Goal: Transaction & Acquisition: Purchase product/service

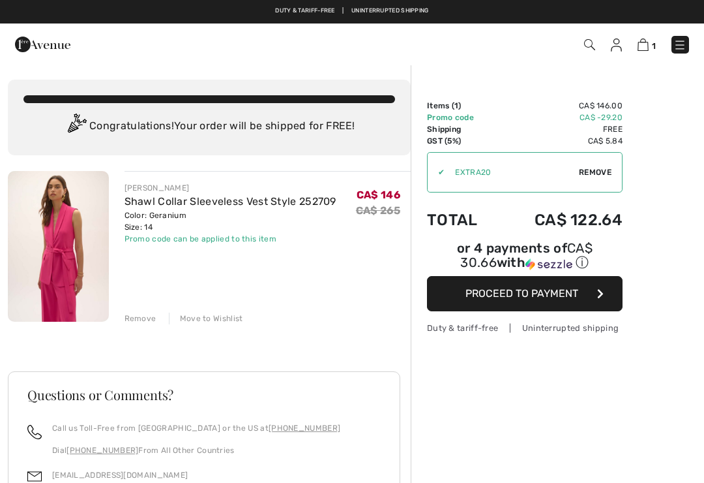
click at [157, 200] on link "Shawl Collar Sleeveless Vest Style 252709" at bounding box center [231, 201] width 212 height 12
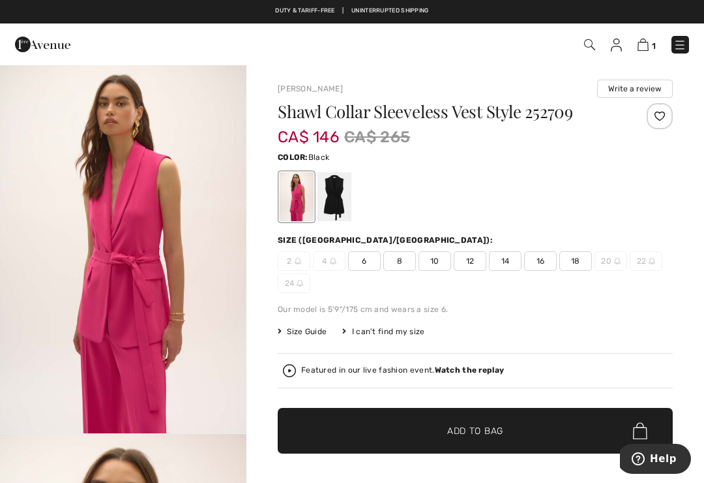
click at [338, 191] on div at bounding box center [335, 196] width 34 height 49
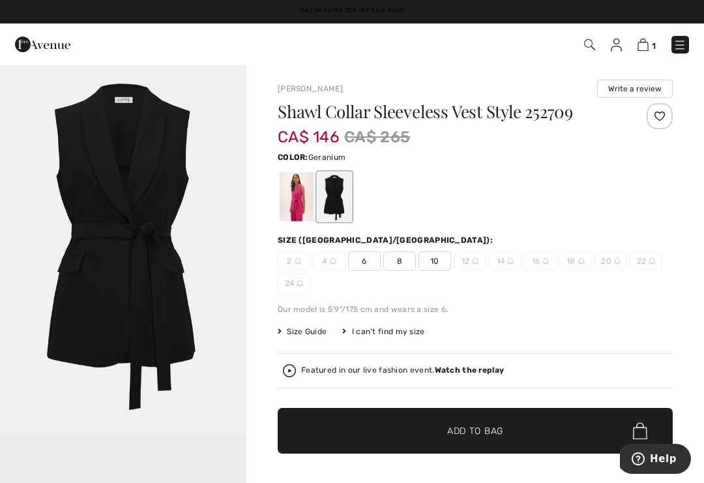
click at [300, 192] on div at bounding box center [297, 196] width 34 height 49
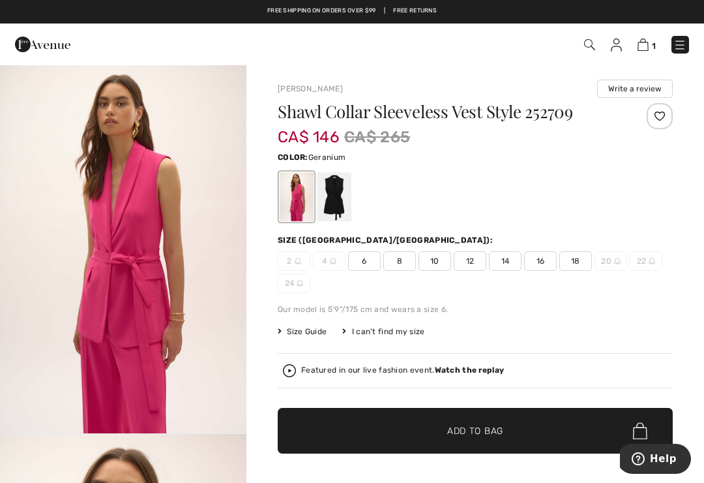
click at [649, 44] on img at bounding box center [643, 44] width 11 height 12
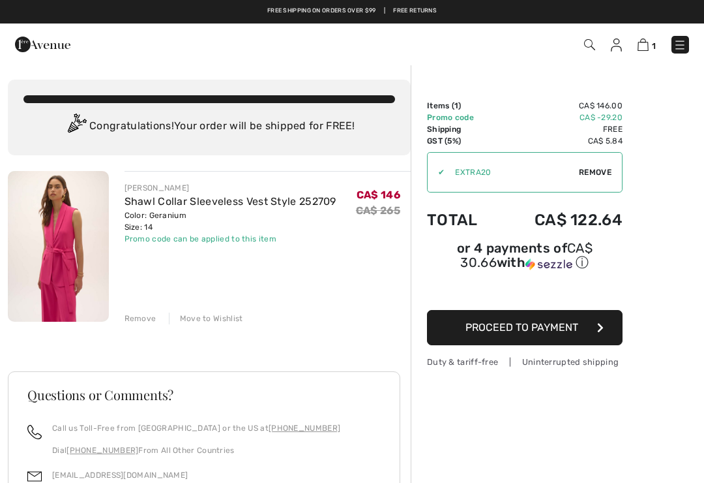
click at [622, 37] on link at bounding box center [616, 45] width 11 height 16
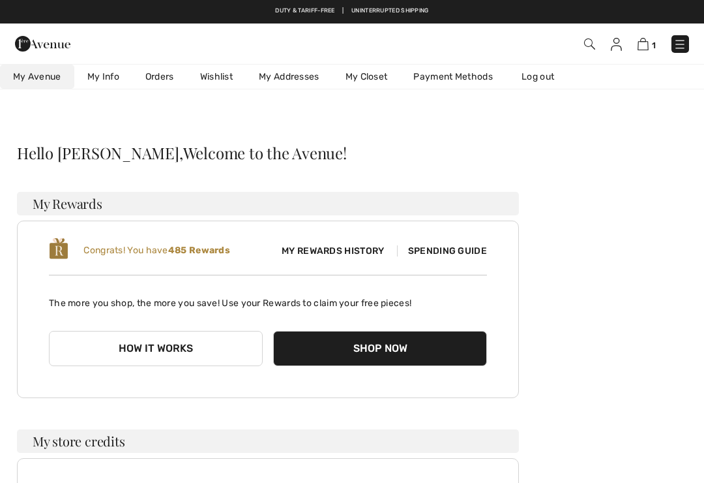
click at [162, 73] on link "Orders" at bounding box center [159, 77] width 55 height 24
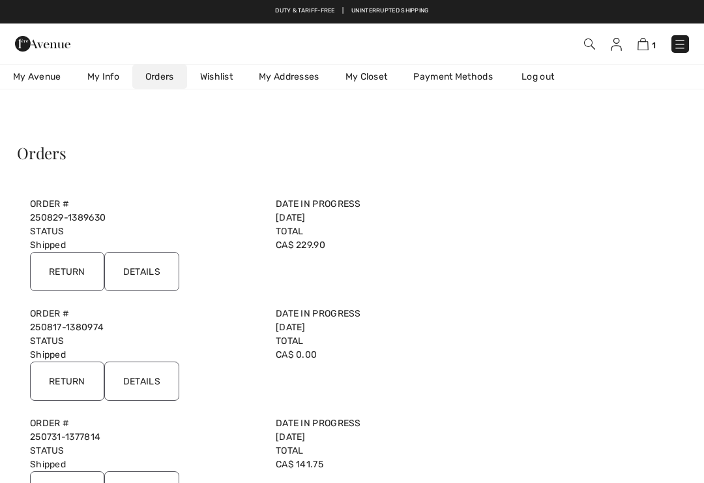
click at [145, 269] on input "Details" at bounding box center [141, 271] width 75 height 39
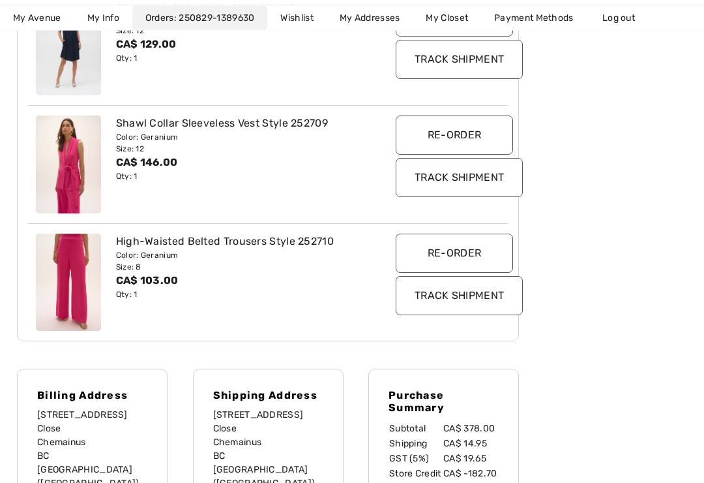
scroll to position [308, 0]
click at [451, 247] on input "Re-order" at bounding box center [454, 252] width 117 height 39
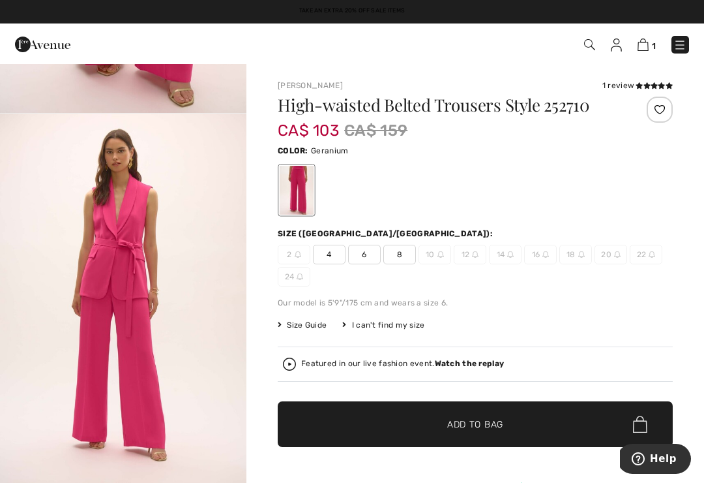
scroll to position [340, 0]
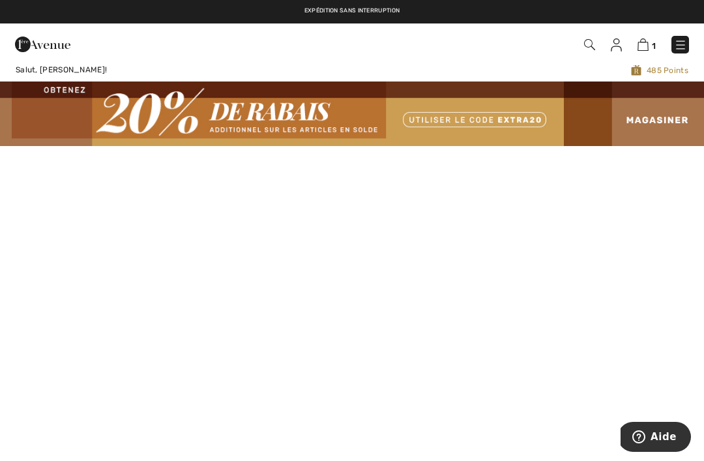
click at [593, 46] on img at bounding box center [589, 44] width 11 height 11
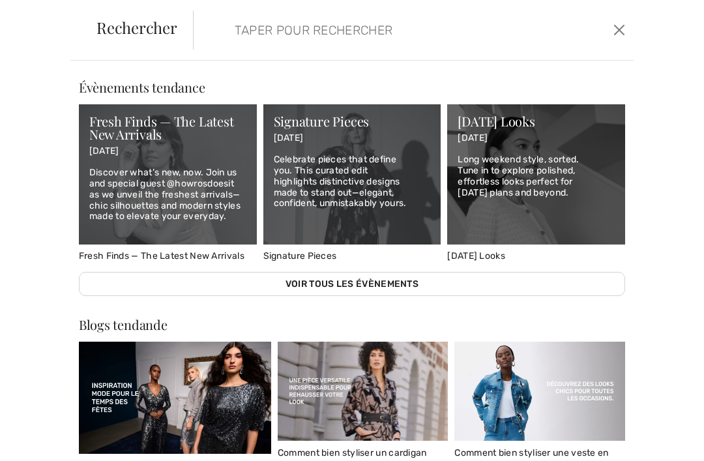
scroll to position [414, 0]
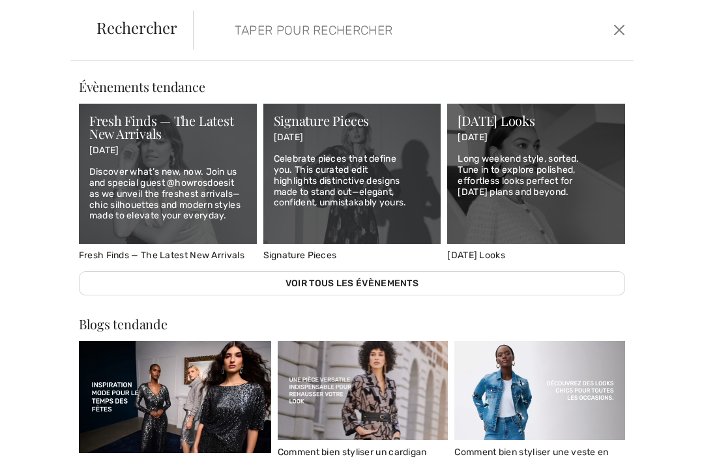
click at [663, 170] on div "Les nouveautés Nouveau FRANK LYMAN Robe Longueur Genou modèle 254045 250 CA$ No…" at bounding box center [352, 261] width 704 height 400
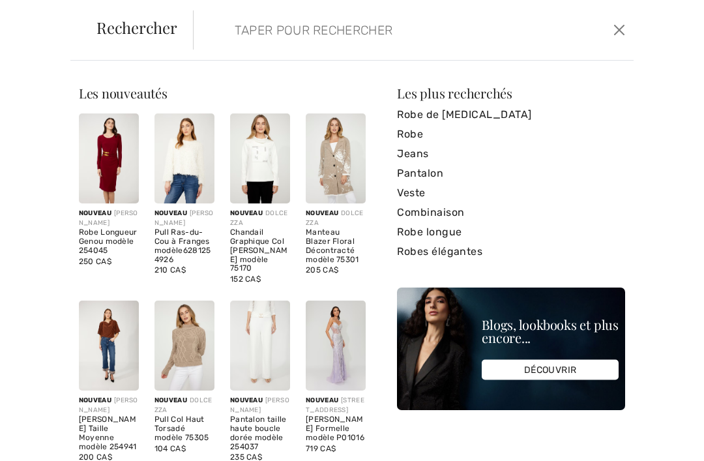
scroll to position [0, 0]
click at [620, 25] on button "Ferme" at bounding box center [619, 30] width 18 height 21
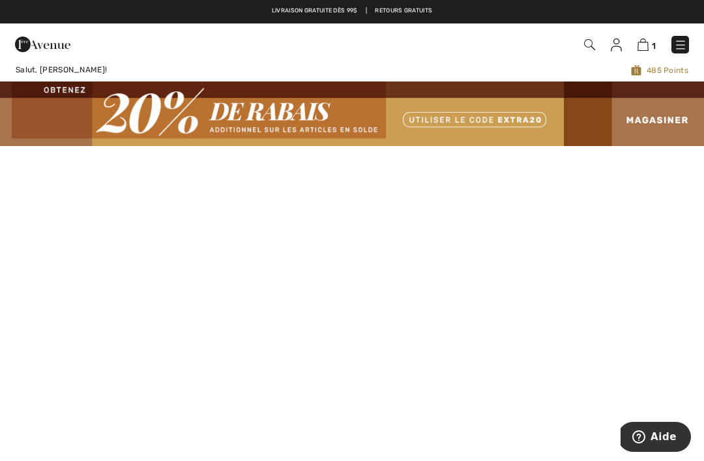
click at [588, 43] on img at bounding box center [589, 44] width 11 height 11
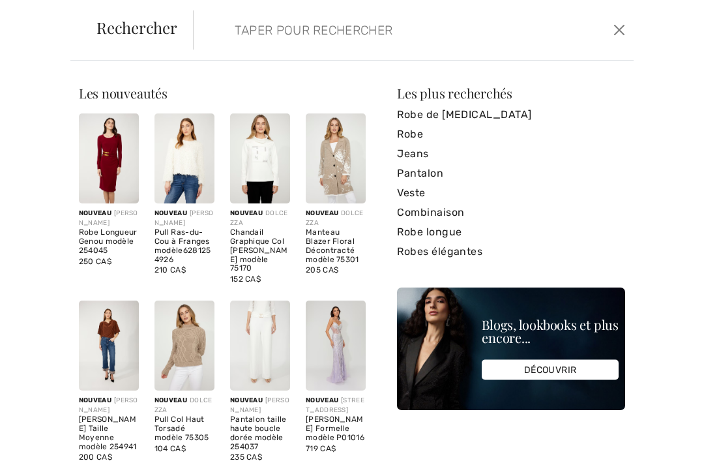
click at [257, 28] on input "search" at bounding box center [369, 29] width 289 height 39
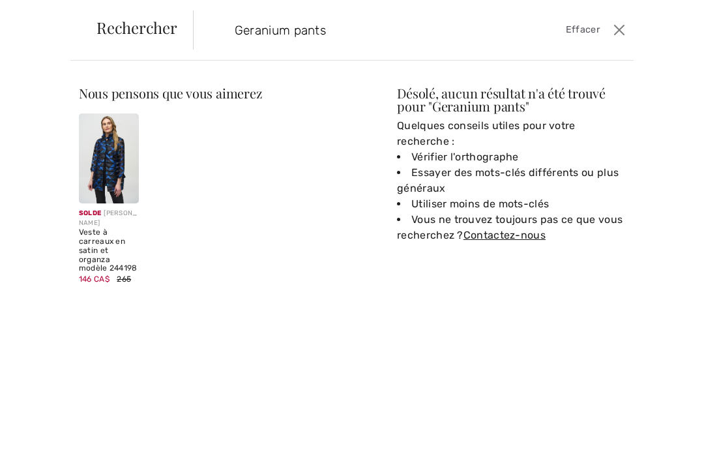
type input "Geranium pants"
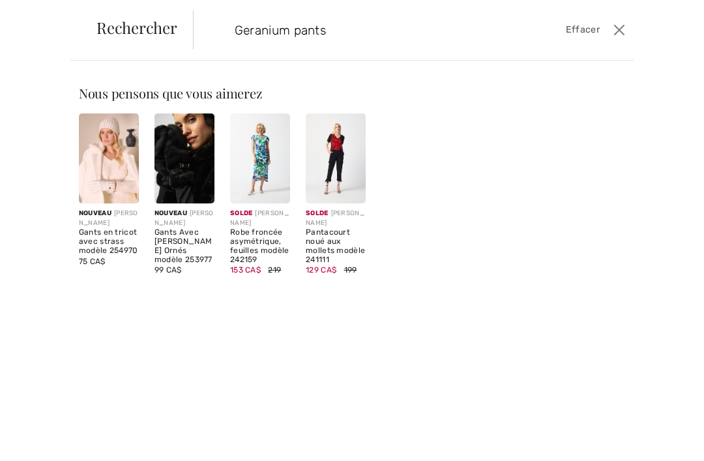
click at [612, 30] on button "Ferme" at bounding box center [619, 30] width 18 height 21
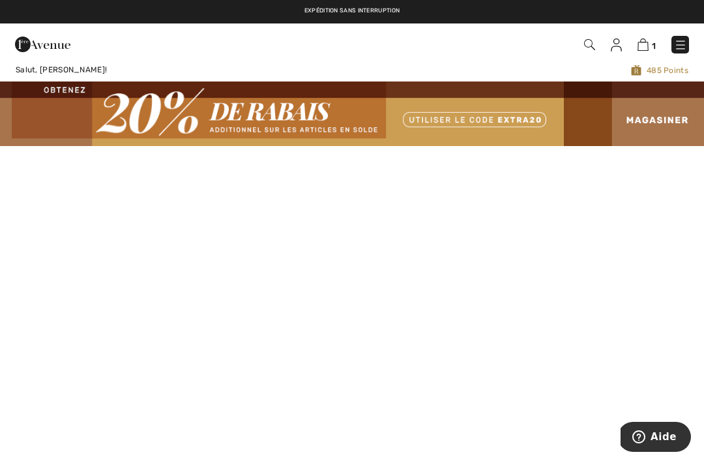
click at [57, 66] on span "Salut, Deborah!" at bounding box center [61, 69] width 91 height 9
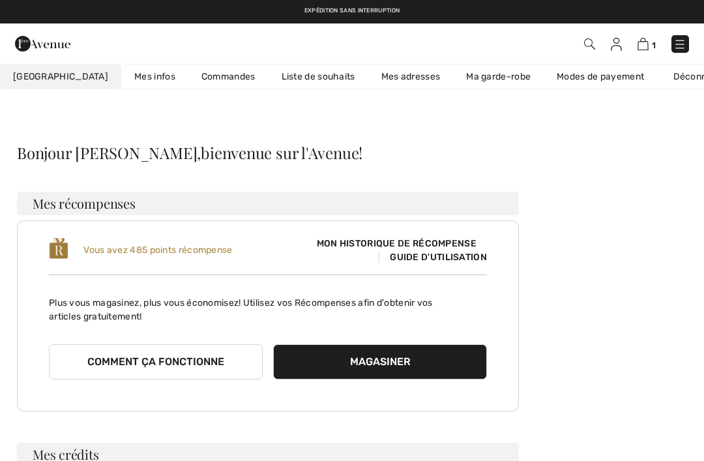
click at [683, 44] on img at bounding box center [680, 44] width 13 height 13
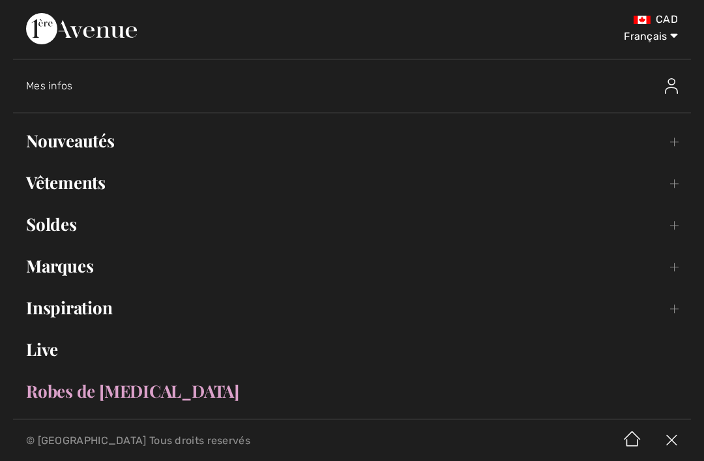
click at [674, 35] on select "English Français" at bounding box center [644, 33] width 68 height 39
select select "https://www.1ereavenue.com/en/my+account/"
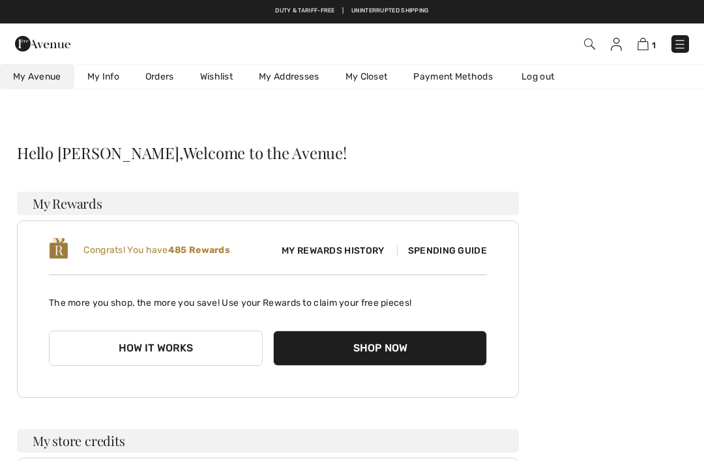
click at [592, 44] on img at bounding box center [589, 43] width 11 height 11
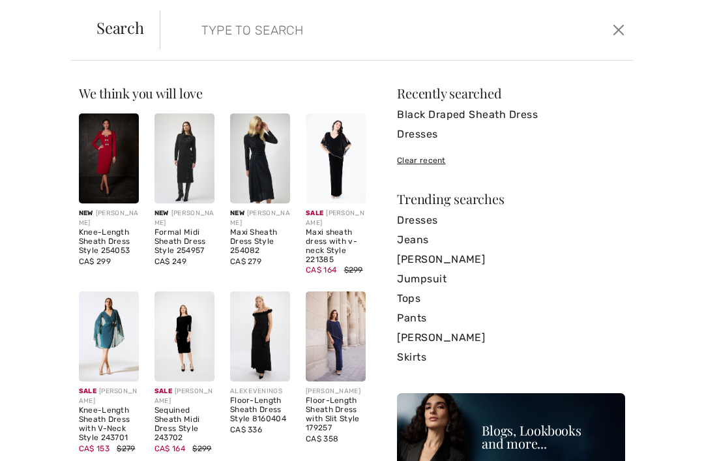
click at [223, 29] on input "search" at bounding box center [349, 29] width 314 height 39
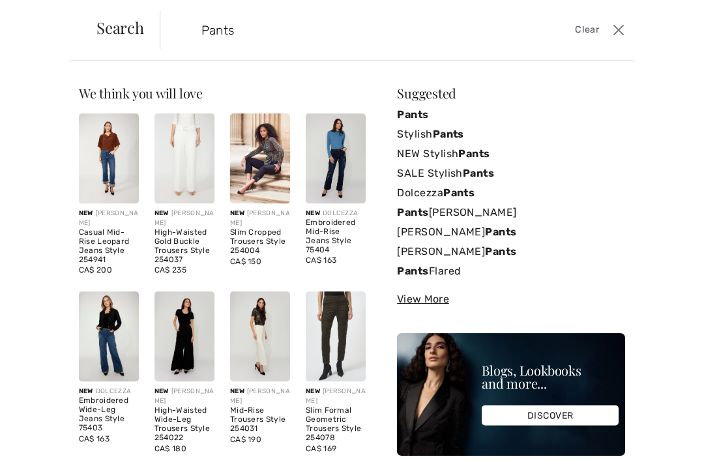
type input "Pants"
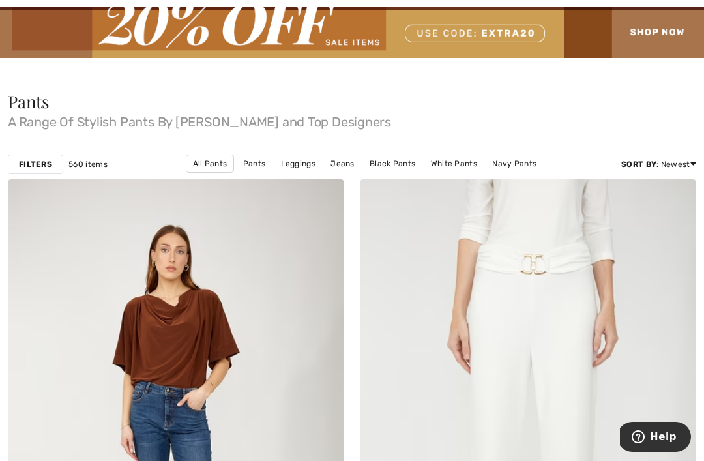
scroll to position [77, 0]
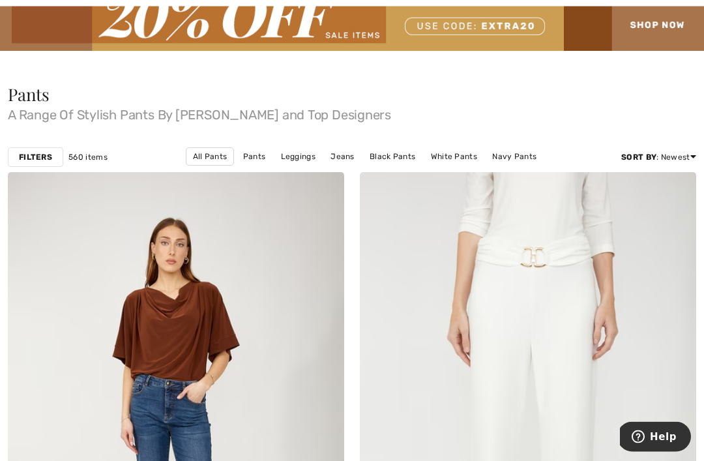
click at [35, 151] on div "Filters" at bounding box center [35, 158] width 55 height 20
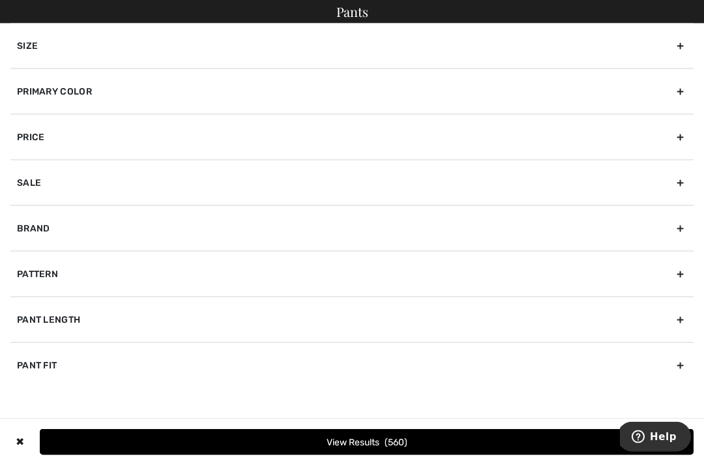
scroll to position [78, 0]
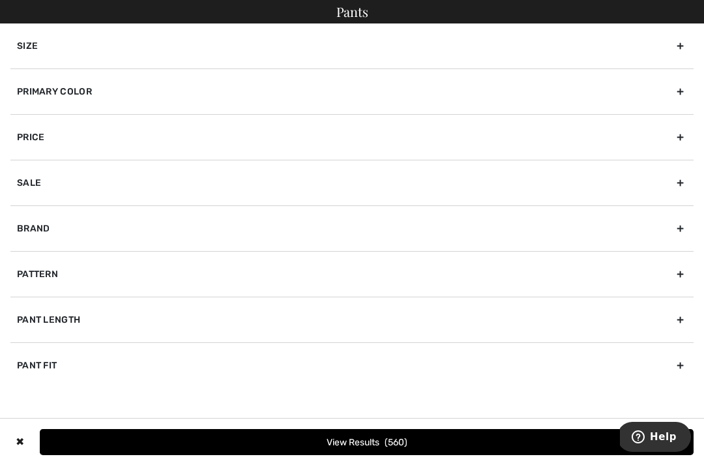
click at [693, 91] on div "Primary Color" at bounding box center [352, 91] width 684 height 46
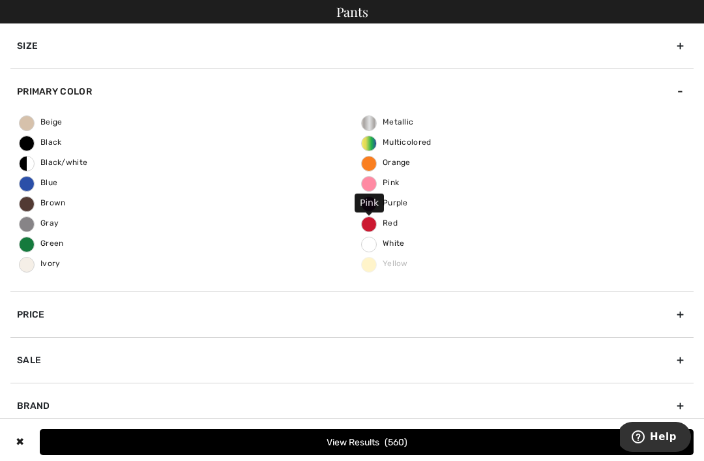
click at [376, 183] on span "Pink" at bounding box center [380, 182] width 37 height 9
click at [0, 0] on input "Pink" at bounding box center [0, 0] width 0 height 0
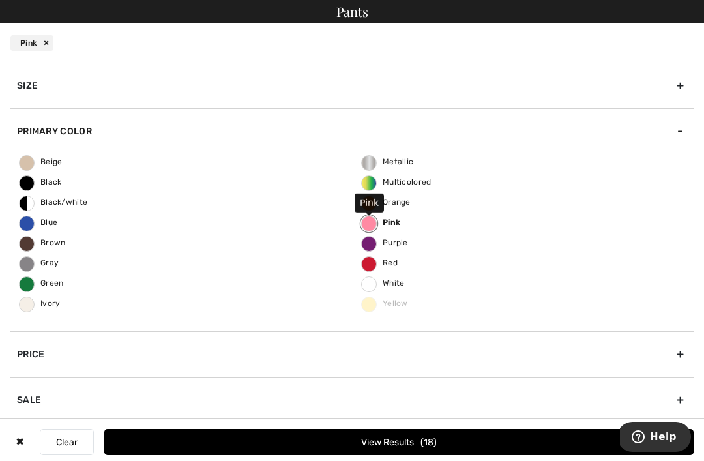
click at [378, 455] on button "View Results 18" at bounding box center [399, 442] width 590 height 26
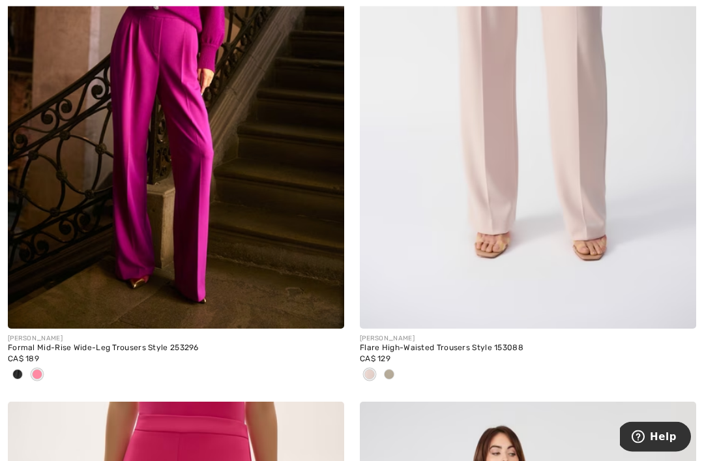
scroll to position [423, 0]
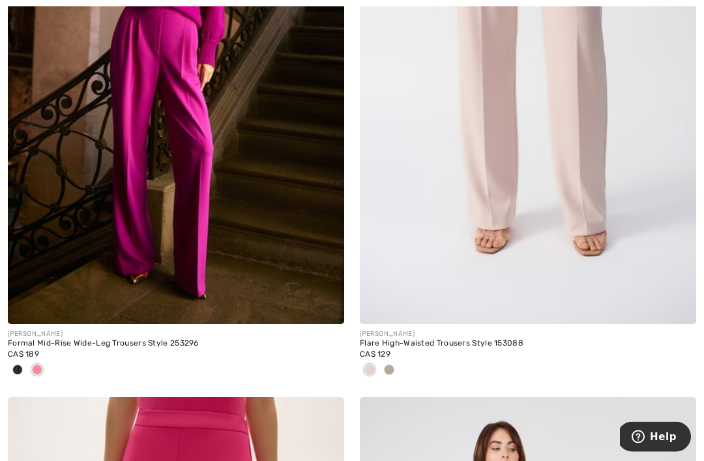
click at [40, 368] on span at bounding box center [37, 370] width 10 height 10
click at [45, 365] on div at bounding box center [37, 371] width 20 height 22
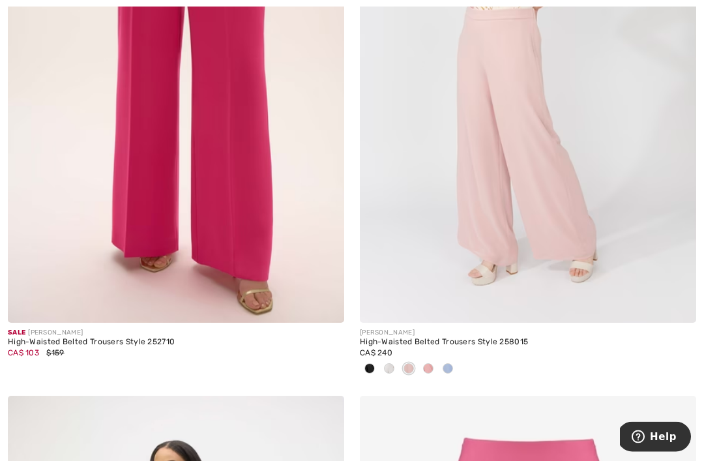
scroll to position [1003, 0]
click at [328, 302] on img at bounding box center [325, 303] width 12 height 12
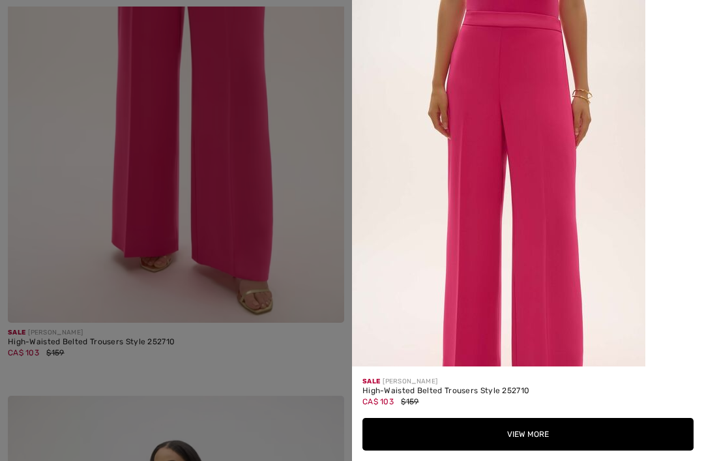
click at [526, 451] on button "View More" at bounding box center [528, 434] width 331 height 33
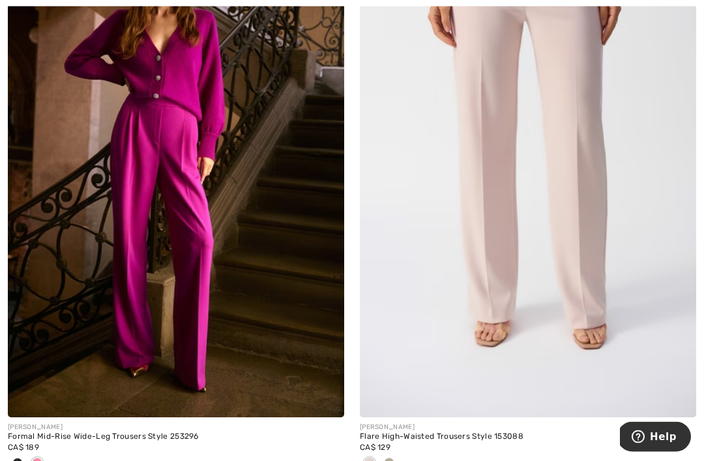
scroll to position [331, 0]
click at [327, 400] on img at bounding box center [325, 398] width 12 height 12
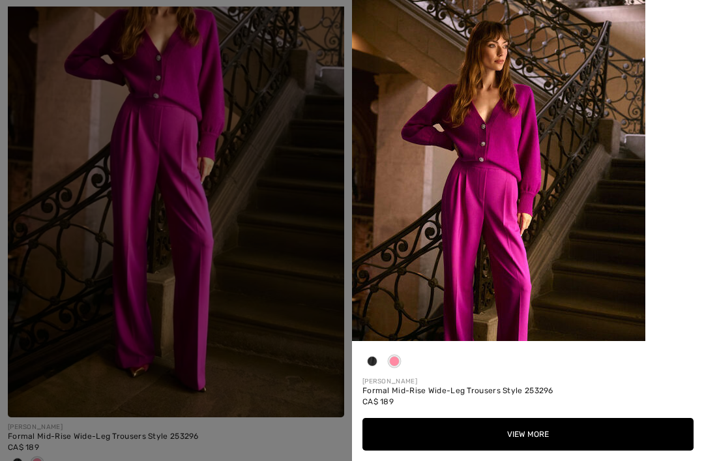
click at [528, 451] on button "View More" at bounding box center [528, 434] width 331 height 33
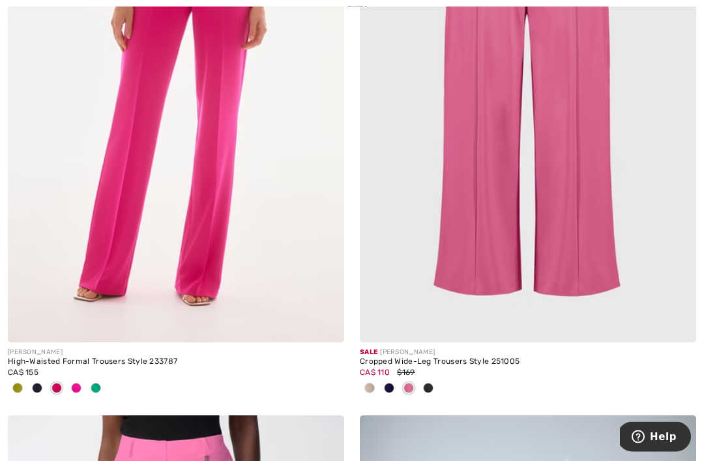
scroll to position [2139, 0]
click at [329, 318] on img at bounding box center [325, 323] width 12 height 12
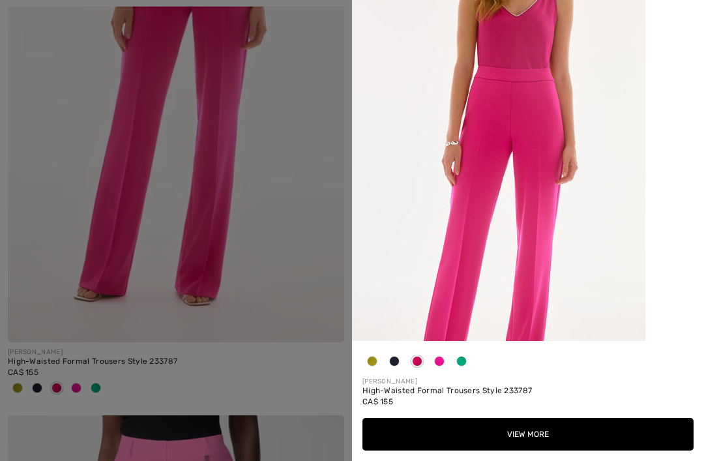
click at [522, 451] on button "View More" at bounding box center [528, 434] width 331 height 33
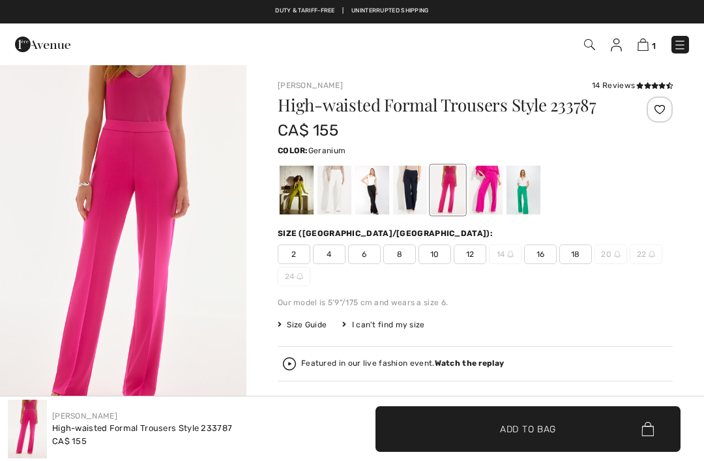
checkbox input "true"
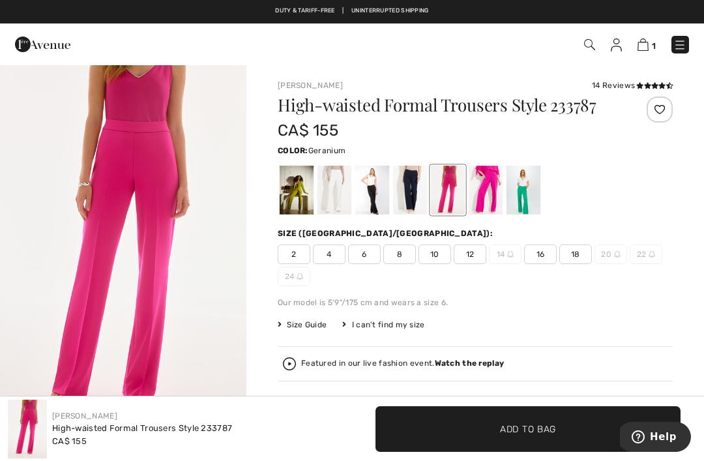
click at [476, 254] on span "12" at bounding box center [470, 255] width 33 height 20
click at [526, 423] on span "Add to Bag" at bounding box center [528, 429] width 56 height 14
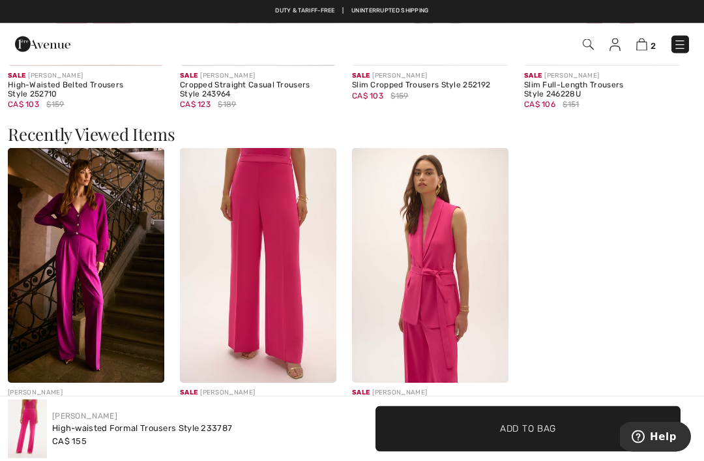
scroll to position [1742, 0]
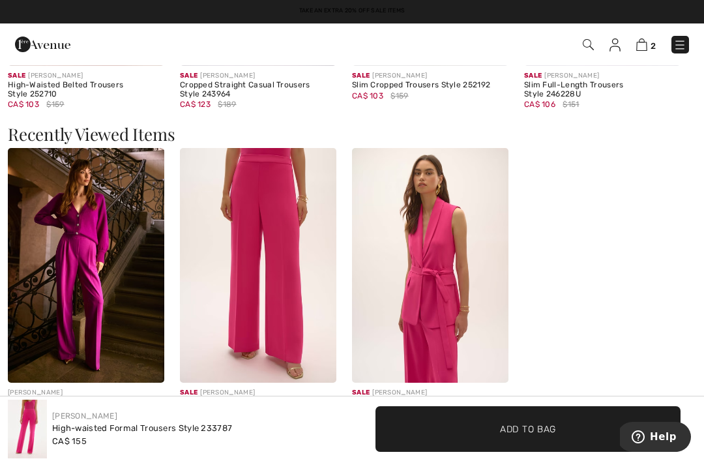
click at [672, 308] on div "JOSEPH RIBKOFF Formal Mid-Rise Wide-Leg Trousers Style 253296 CA$ 189 Sale JOSE…" at bounding box center [352, 295] width 689 height 295
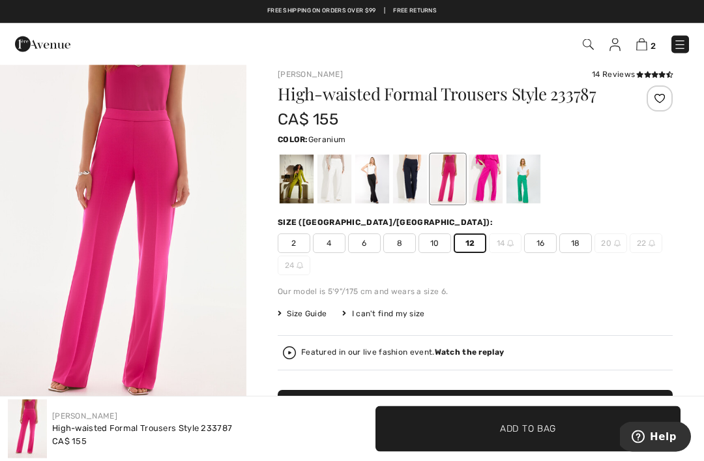
scroll to position [0, 0]
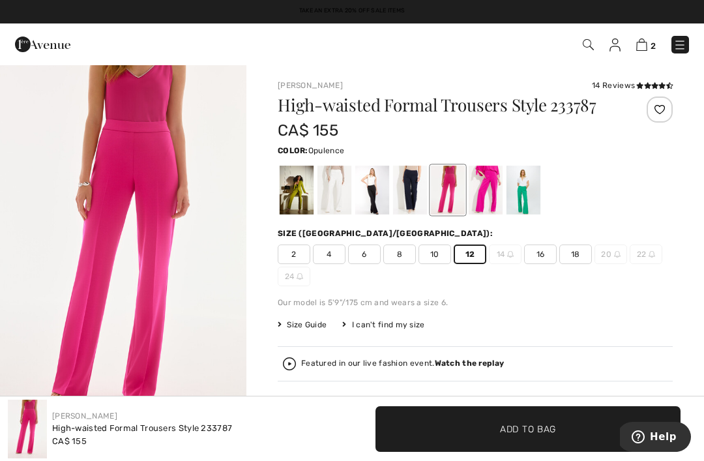
click at [490, 187] on div at bounding box center [486, 190] width 34 height 49
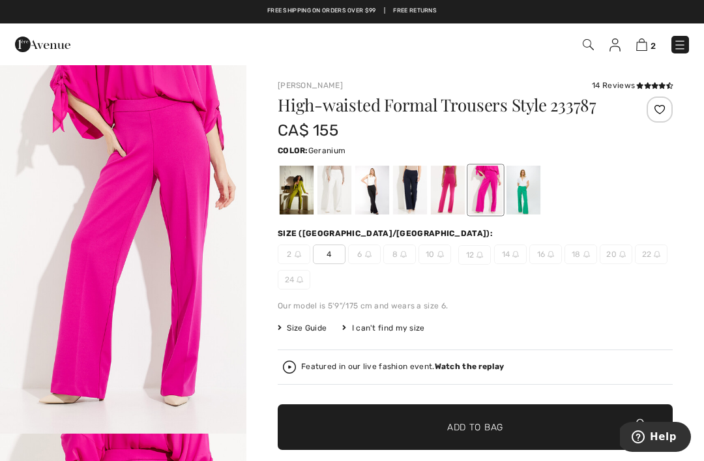
click at [452, 185] on div at bounding box center [448, 190] width 34 height 49
click at [451, 191] on div at bounding box center [448, 190] width 34 height 49
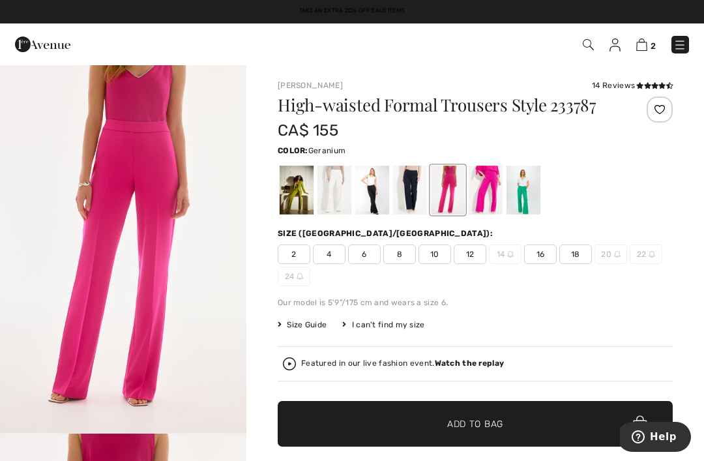
click at [647, 46] on img at bounding box center [642, 44] width 11 height 12
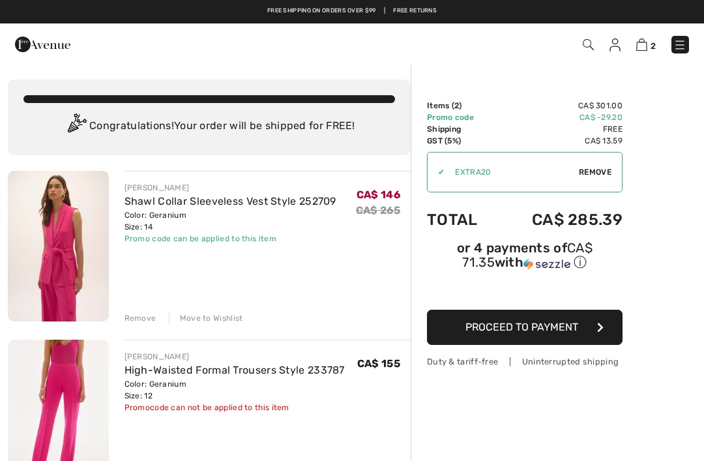
click at [618, 47] on img at bounding box center [615, 44] width 11 height 13
